Goal: Transaction & Acquisition: Download file/media

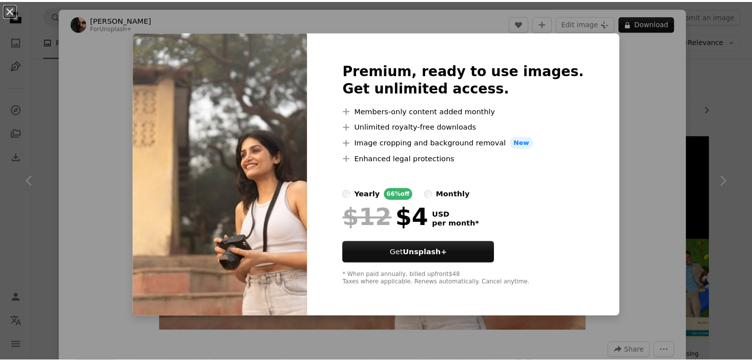
scroll to position [437, 0]
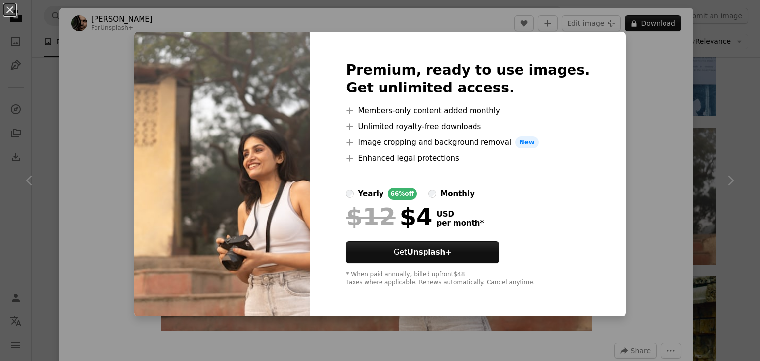
click at [733, 92] on div "An X shape Premium, ready to use images. Get unlimited access. A plus sign Memb…" at bounding box center [380, 180] width 760 height 361
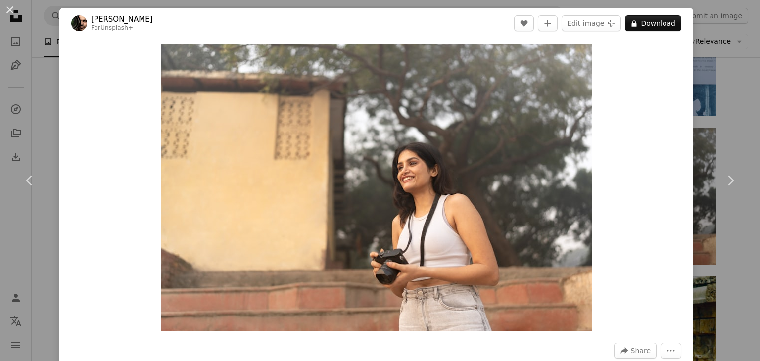
click at [733, 92] on div "An X shape Chevron left Chevron right [PERSON_NAME] For Unsplash+ A heart A plu…" at bounding box center [380, 180] width 760 height 361
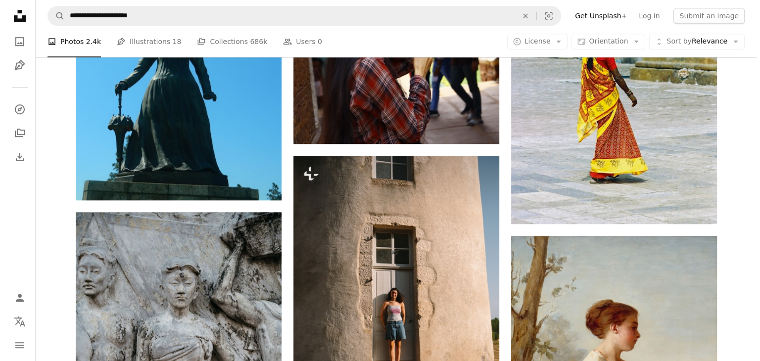
scroll to position [799, 0]
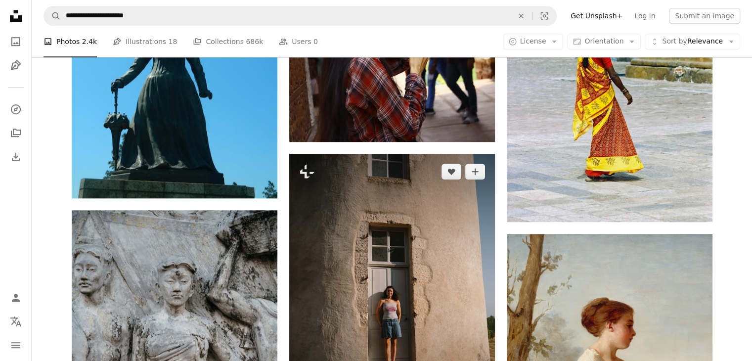
click at [475, 262] on img at bounding box center [392, 291] width 206 height 274
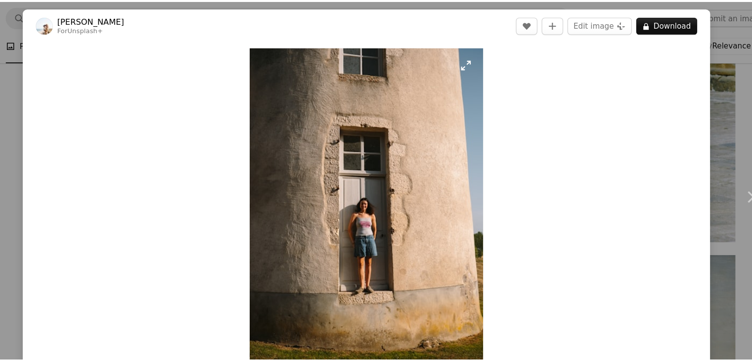
scroll to position [799, 0]
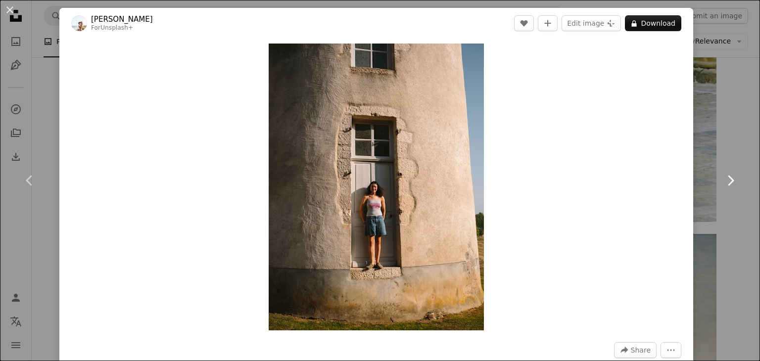
click at [715, 217] on link "Chevron right" at bounding box center [729, 180] width 59 height 95
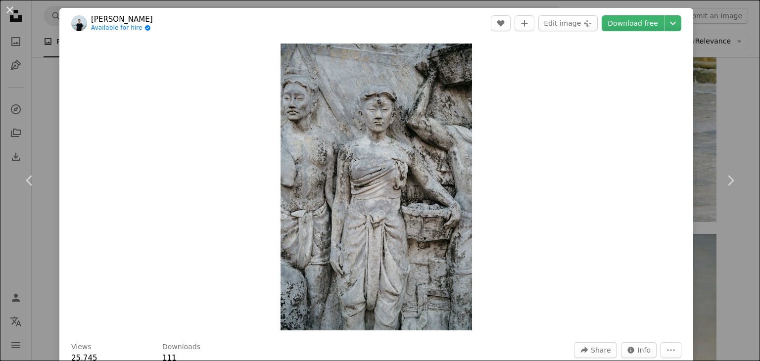
click at [704, 112] on div "An X shape Chevron left Chevron right [PERSON_NAME] Available for hire A checkm…" at bounding box center [380, 180] width 760 height 361
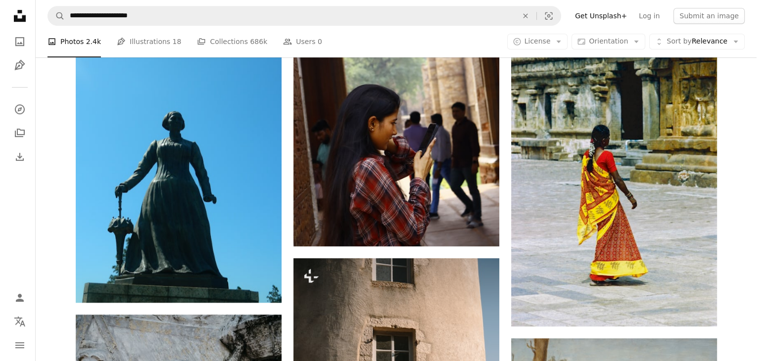
scroll to position [694, 0]
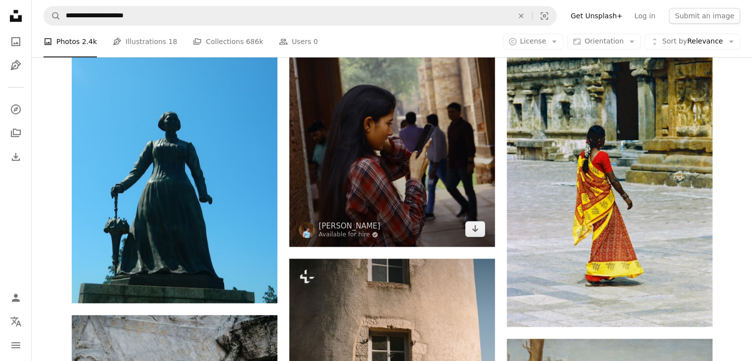
click at [405, 173] on img at bounding box center [392, 92] width 206 height 309
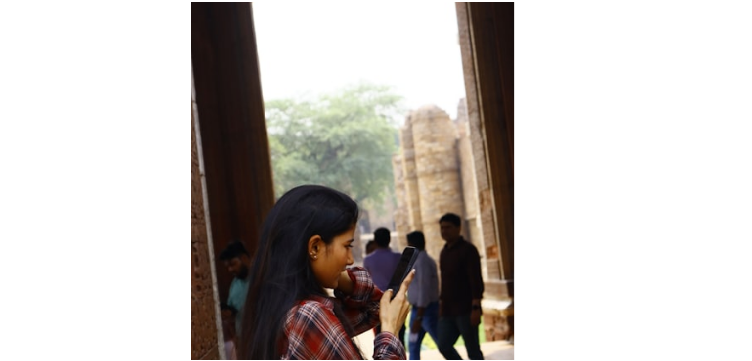
scroll to position [694, 0]
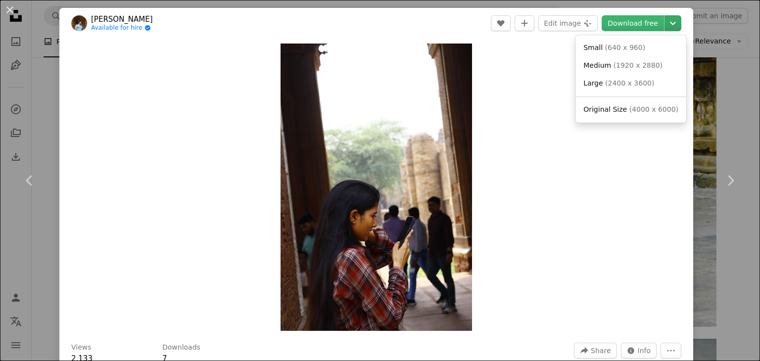
click at [665, 19] on icon "Chevron down" at bounding box center [673, 23] width 16 height 12
click at [618, 63] on span "( 1920 x 2880 )" at bounding box center [637, 65] width 49 height 8
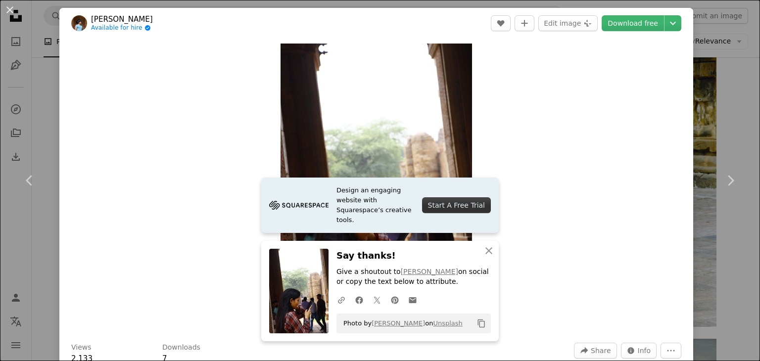
click at [715, 81] on div "An X shape Chevron left Chevron right [PERSON_NAME] Available for hire A checkm…" at bounding box center [380, 180] width 760 height 361
